Goal: Task Accomplishment & Management: Manage account settings

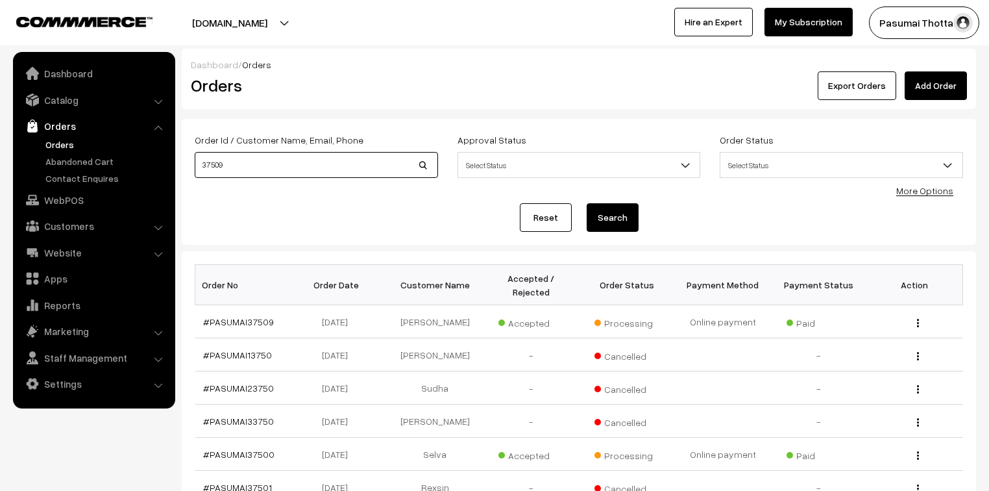
click at [245, 168] on input "37509" at bounding box center [316, 165] width 243 height 26
type input "3"
type input "37530"
click at [587, 203] on button "Search" at bounding box center [613, 217] width 52 height 29
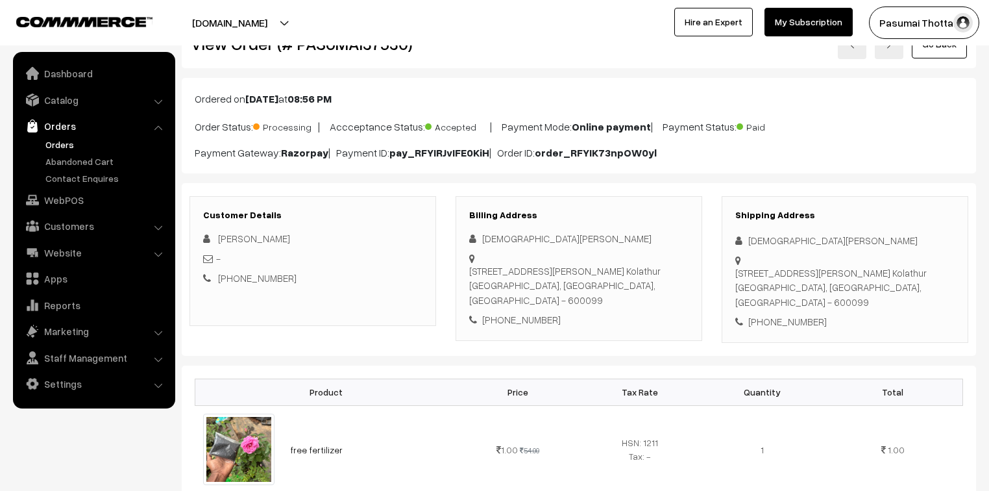
scroll to position [104, 0]
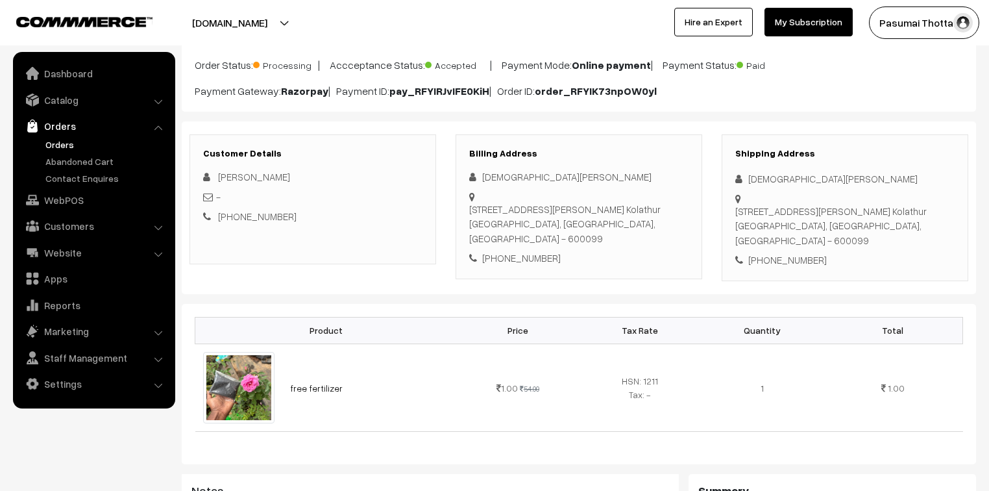
click at [846, 194] on div at bounding box center [844, 219] width 219 height 56
click at [847, 205] on div "Old no 11 new no 4 subash nagar Extn, 3rd street puthagaram Kolathur Chennai, T…" at bounding box center [844, 226] width 219 height 44
click at [854, 224] on div "Old no 11 new no 4 subash nagar Extn, 3rd street puthagaram Kolathur Chennai, T…" at bounding box center [844, 226] width 219 height 44
click at [58, 104] on link "Catalog" at bounding box center [93, 99] width 154 height 23
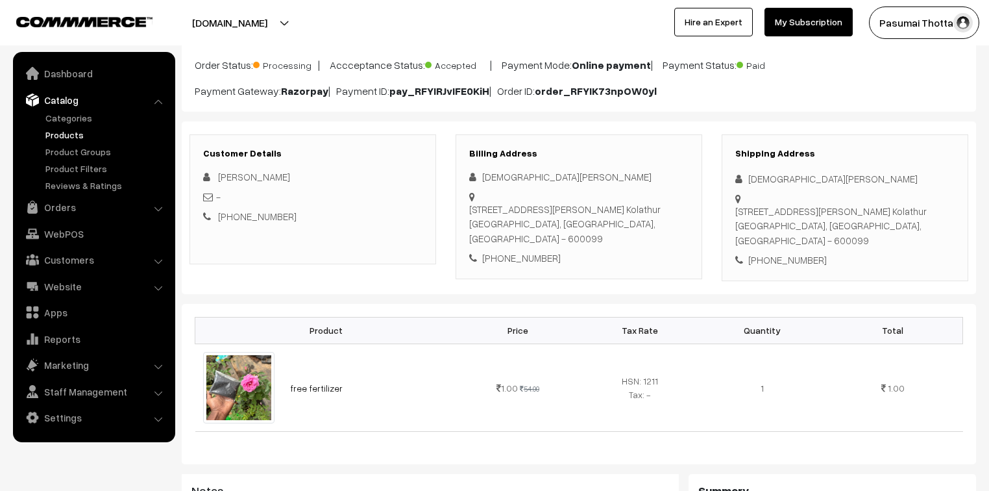
click at [70, 138] on link "Products" at bounding box center [106, 135] width 129 height 14
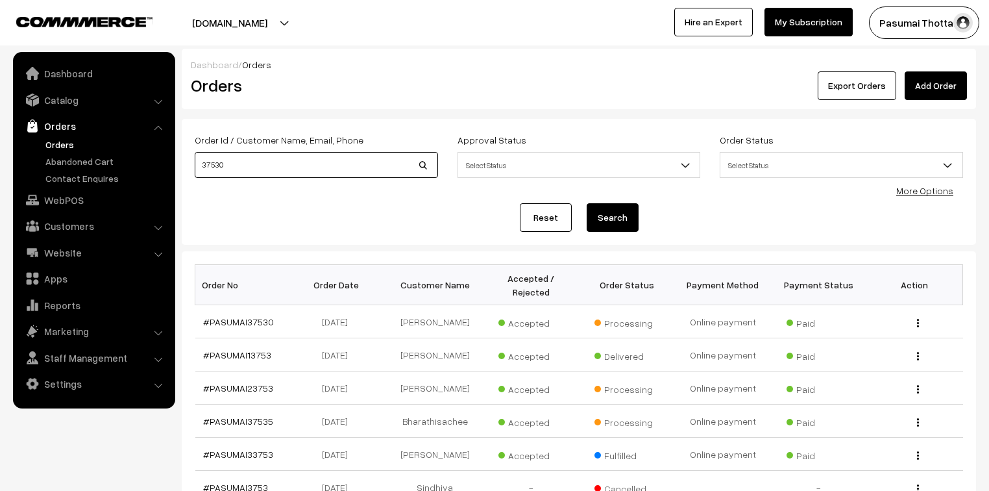
drag, startPoint x: 234, startPoint y: 162, endPoint x: 192, endPoint y: 178, distance: 45.2
click at [192, 178] on div "Order Id / Customer Name, Email, Phone 37530" at bounding box center [316, 159] width 263 height 54
type input "37500"
click at [587, 203] on button "Search" at bounding box center [613, 217] width 52 height 29
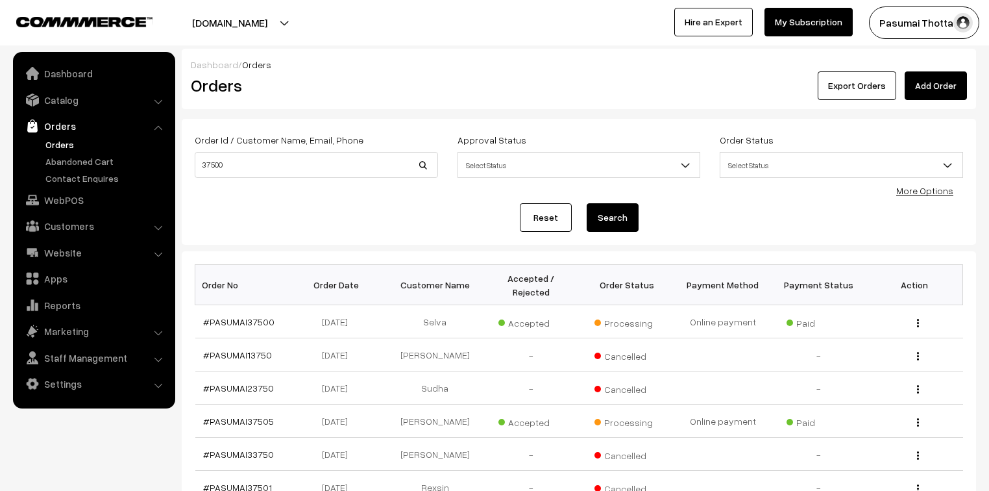
click at [60, 142] on link "Orders" at bounding box center [106, 145] width 129 height 14
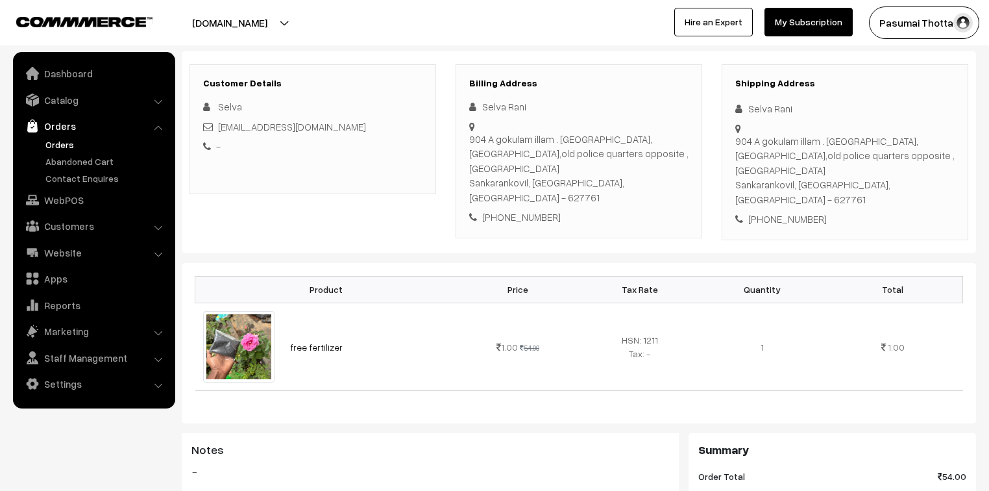
scroll to position [156, 0]
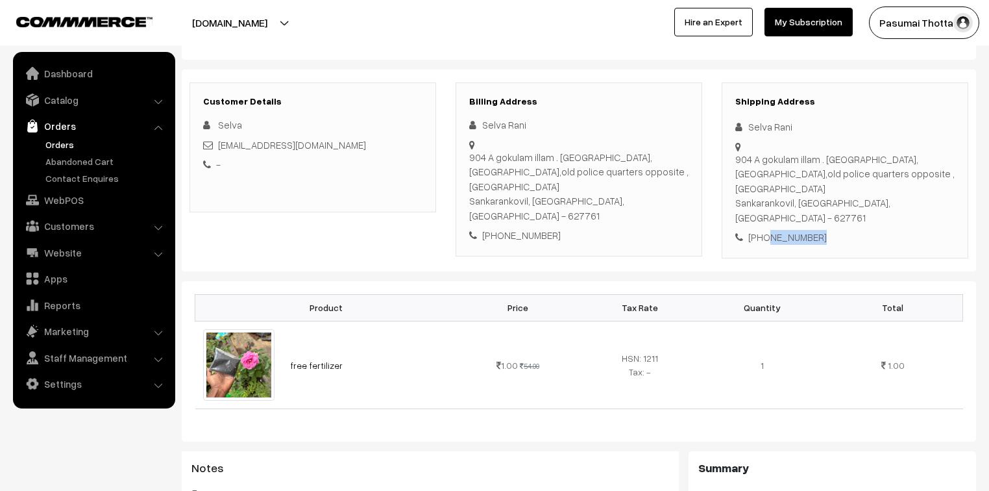
drag, startPoint x: 763, startPoint y: 208, endPoint x: 819, endPoint y: 201, distance: 55.6
click at [819, 230] on div "+91 7397297985" at bounding box center [844, 237] width 219 height 15
click at [883, 485] on div "Order Total 54.00" at bounding box center [832, 494] width 268 height 19
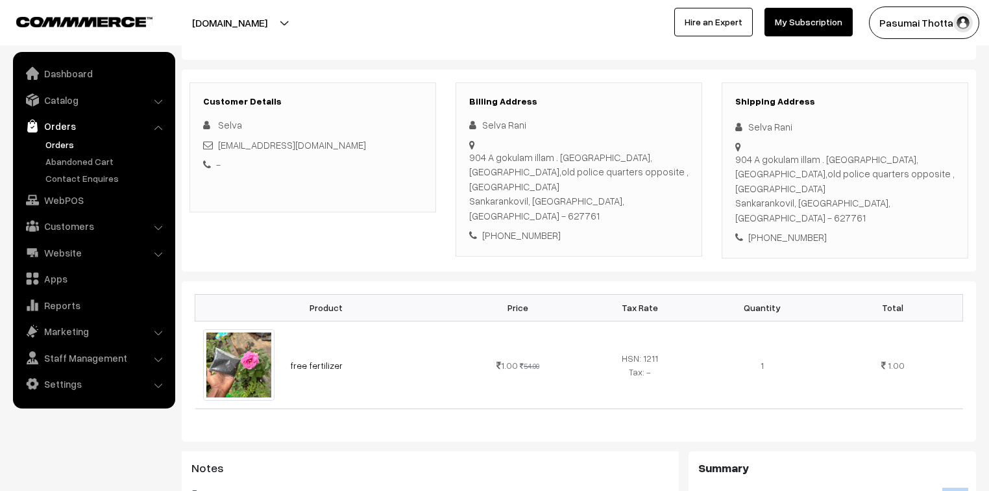
click at [883, 485] on div "Order Total 54.00" at bounding box center [832, 494] width 268 height 19
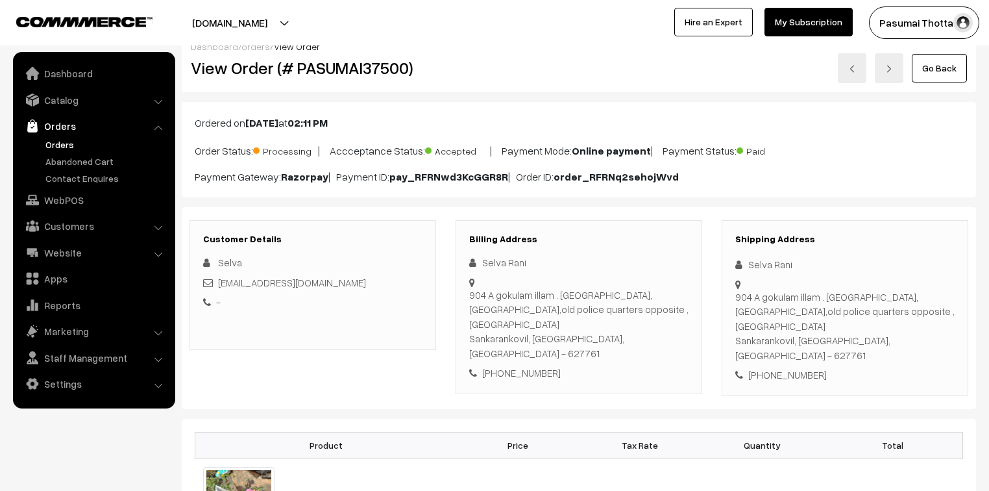
scroll to position [0, 0]
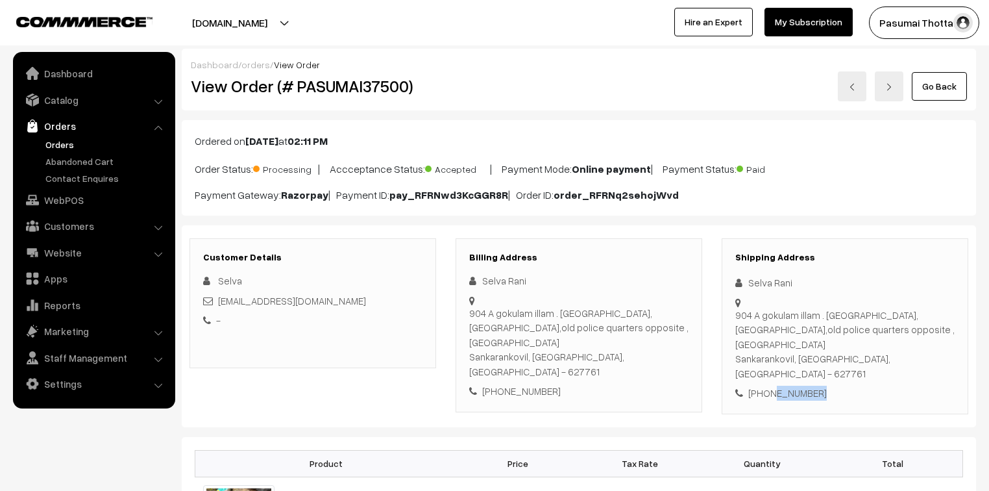
drag, startPoint x: 766, startPoint y: 366, endPoint x: 813, endPoint y: 366, distance: 46.7
click at [813, 386] on div "+91 7397297985" at bounding box center [844, 393] width 219 height 15
drag, startPoint x: 813, startPoint y: 366, endPoint x: 800, endPoint y: 366, distance: 12.3
click at [813, 386] on div "+91 7397297985" at bounding box center [844, 393] width 219 height 15
drag, startPoint x: 756, startPoint y: 345, endPoint x: 0, endPoint y: 336, distance: 755.6
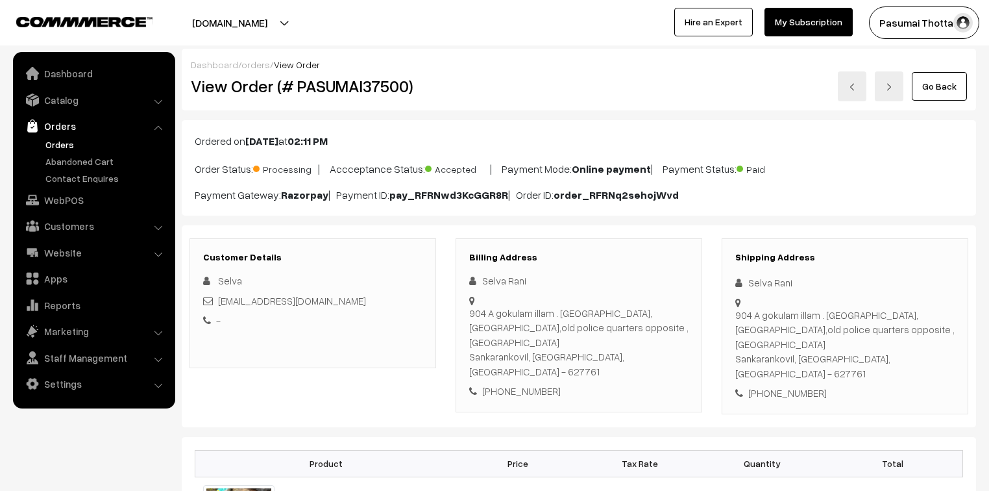
click at [755, 345] on div "904 A gokulam illam . Gurusamy, Women police station road,old police quarters o…" at bounding box center [844, 344] width 219 height 73
drag, startPoint x: 764, startPoint y: 364, endPoint x: 839, endPoint y: 366, distance: 74.7
click at [839, 386] on div "+91 7397297985" at bounding box center [844, 393] width 219 height 15
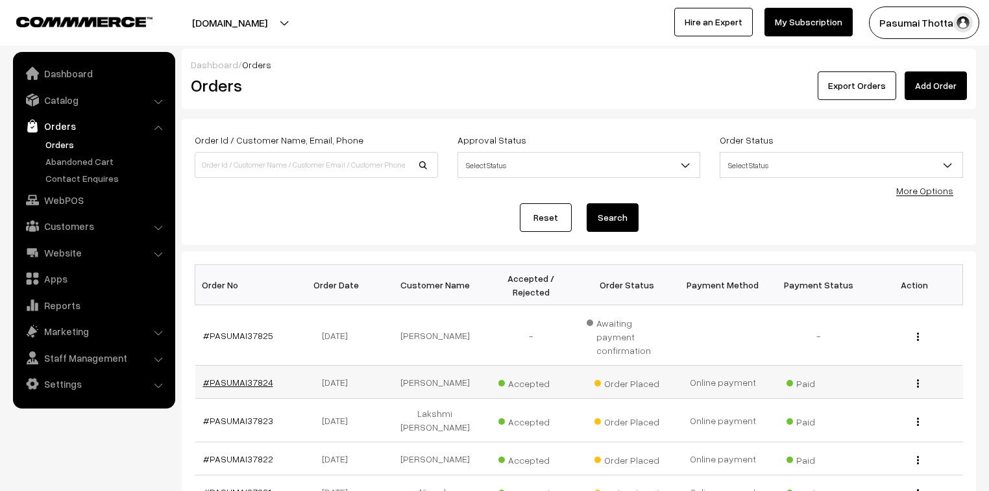
drag, startPoint x: 242, startPoint y: 364, endPoint x: 233, endPoint y: 354, distance: 12.9
